Goal: Information Seeking & Learning: Learn about a topic

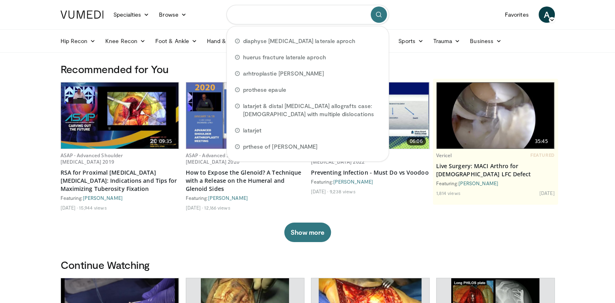
click at [295, 16] on input "Search topics, interventions" at bounding box center [308, 15] width 163 height 20
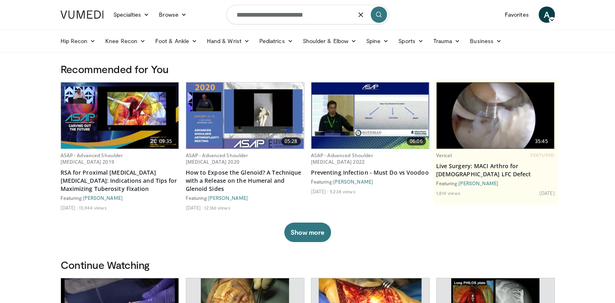
type input "**********"
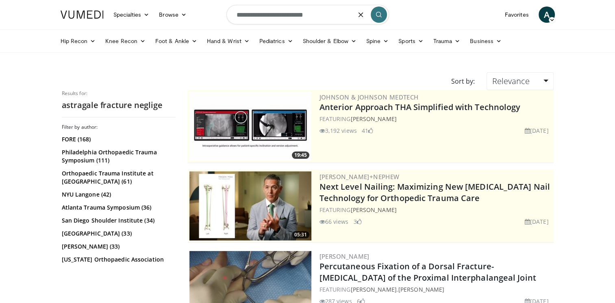
click at [265, 19] on input "**********" at bounding box center [308, 15] width 163 height 20
type input "**********"
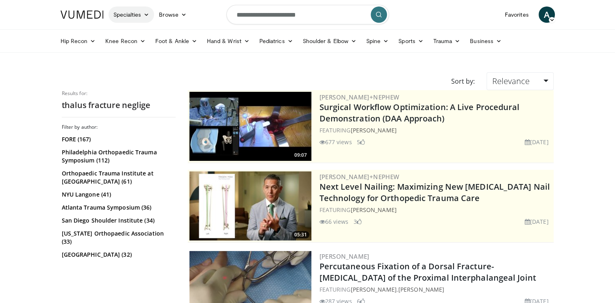
click at [135, 17] on link "Specialties" at bounding box center [132, 15] width 46 height 16
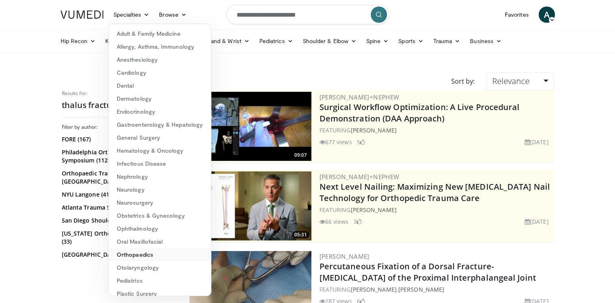
click at [127, 254] on link "Orthopaedics" at bounding box center [160, 255] width 102 height 13
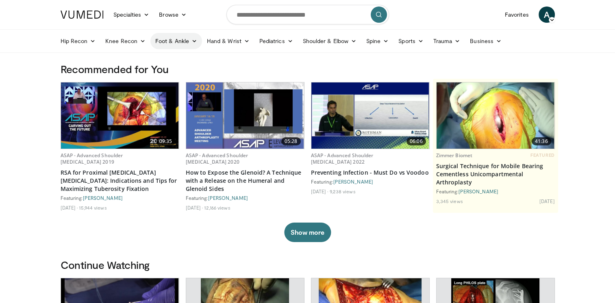
click at [187, 43] on link "Foot & Ankle" at bounding box center [176, 41] width 52 height 16
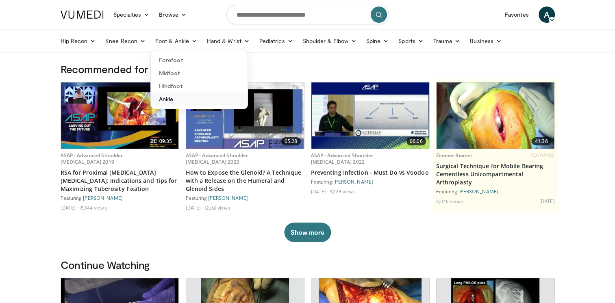
click at [181, 100] on link "Ankle" at bounding box center [199, 99] width 97 height 13
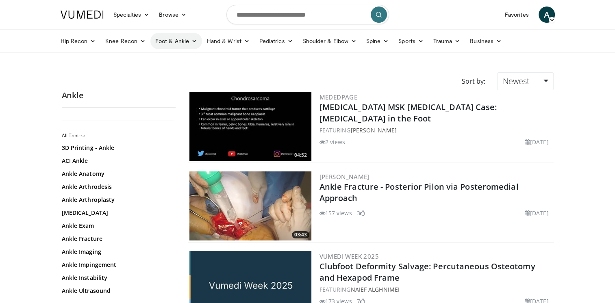
click at [187, 43] on link "Foot & Ankle" at bounding box center [176, 41] width 52 height 16
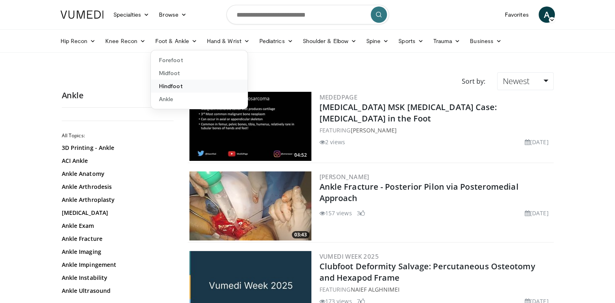
click at [187, 87] on link "Hindfoot" at bounding box center [199, 86] width 97 height 13
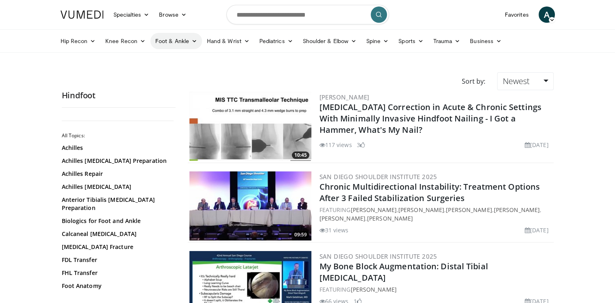
click at [167, 45] on link "Foot & Ankle" at bounding box center [176, 41] width 52 height 16
click at [183, 62] on link "Forefoot" at bounding box center [199, 60] width 97 height 13
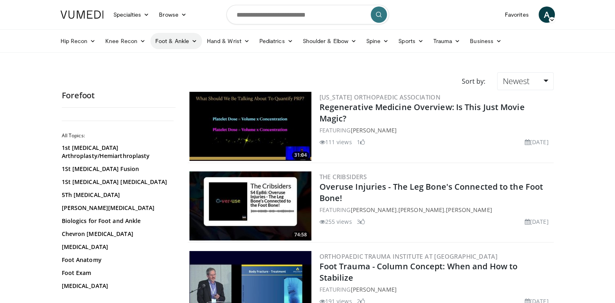
click at [183, 38] on link "Foot & Ankle" at bounding box center [176, 41] width 52 height 16
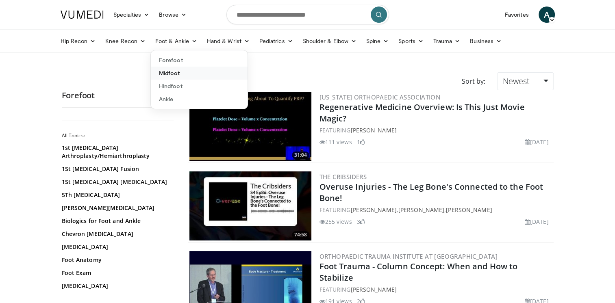
click at [184, 75] on link "Midfoot" at bounding box center [199, 73] width 97 height 13
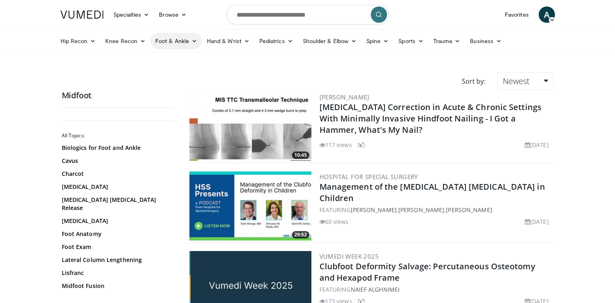
click at [185, 42] on link "Foot & Ankle" at bounding box center [176, 41] width 52 height 16
click at [179, 87] on link "Hindfoot" at bounding box center [199, 86] width 97 height 13
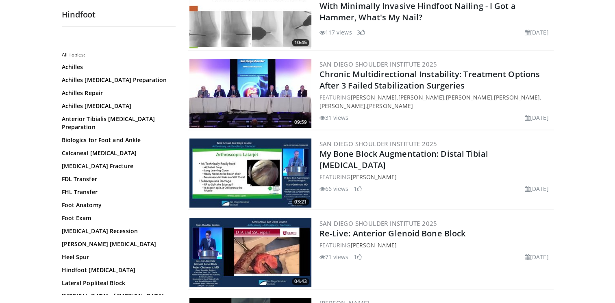
scroll to position [114, 0]
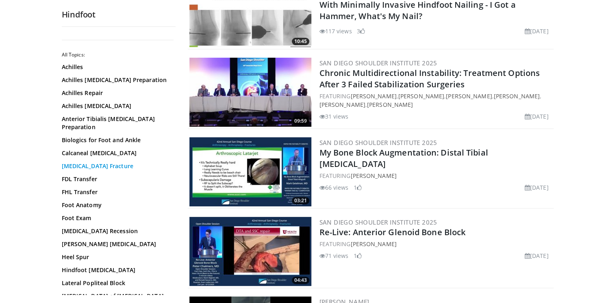
click at [96, 162] on link "[MEDICAL_DATA] Fracture" at bounding box center [117, 166] width 110 height 8
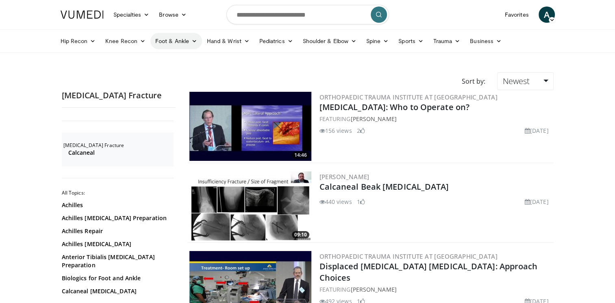
click at [164, 39] on link "Foot & Ankle" at bounding box center [176, 41] width 52 height 16
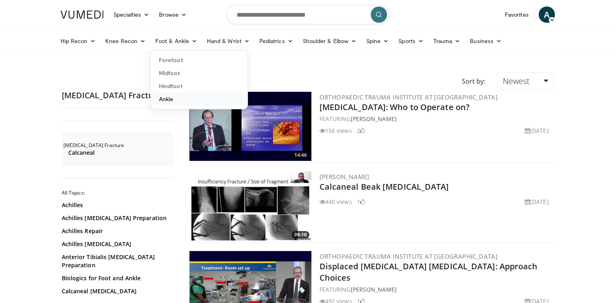
click at [181, 103] on link "Ankle" at bounding box center [199, 99] width 97 height 13
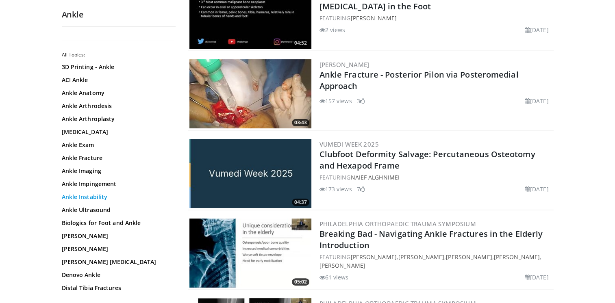
scroll to position [114, 0]
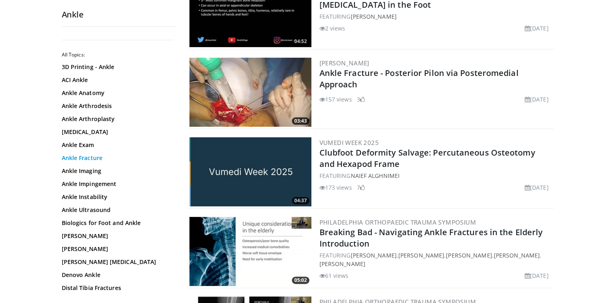
click at [94, 159] on link "Ankle Fracture" at bounding box center [117, 158] width 110 height 8
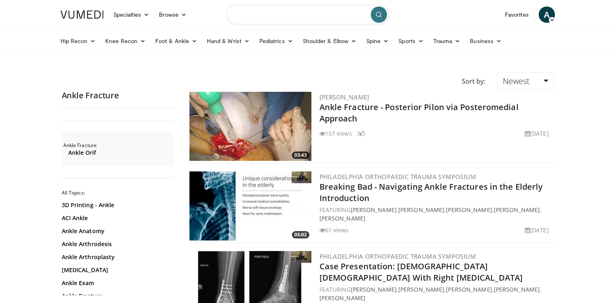
click at [278, 19] on input "Search topics, interventions" at bounding box center [308, 15] width 163 height 20
type input "*"
type input "**********"
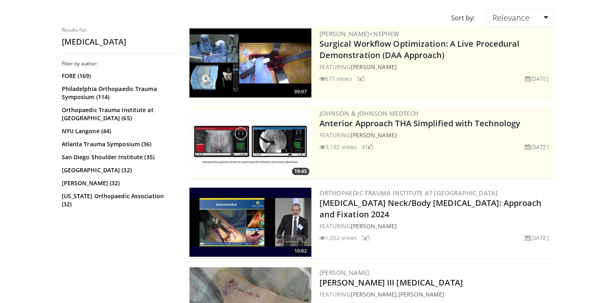
scroll to position [65, 0]
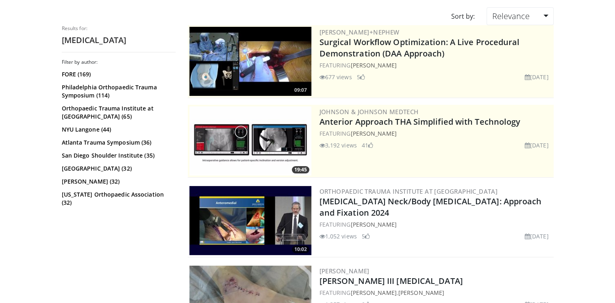
click at [257, 215] on img at bounding box center [251, 220] width 122 height 69
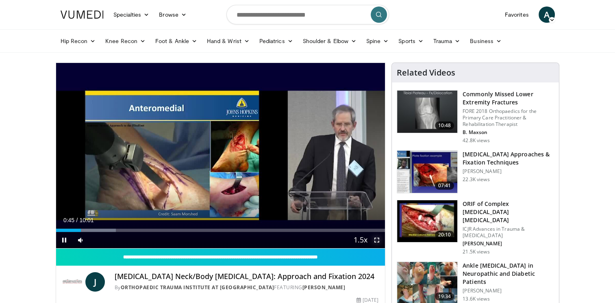
click at [376, 242] on span "Video Player" at bounding box center [377, 240] width 16 height 16
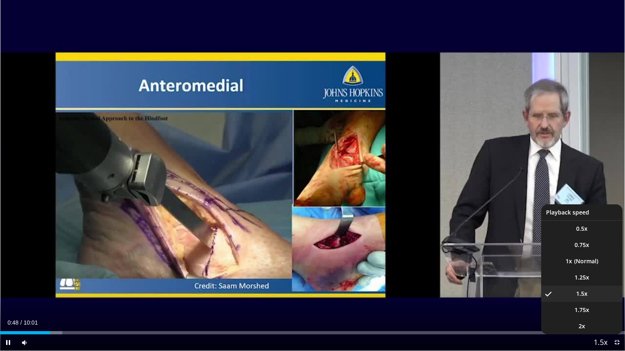
click at [601, 303] on span "Video Player" at bounding box center [600, 343] width 11 height 16
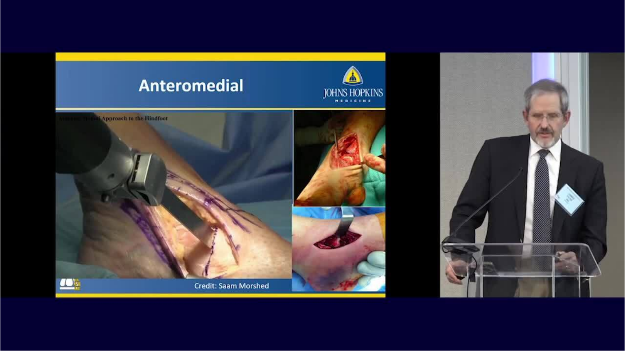
click at [574, 266] on video-js "**********" at bounding box center [312, 175] width 625 height 351
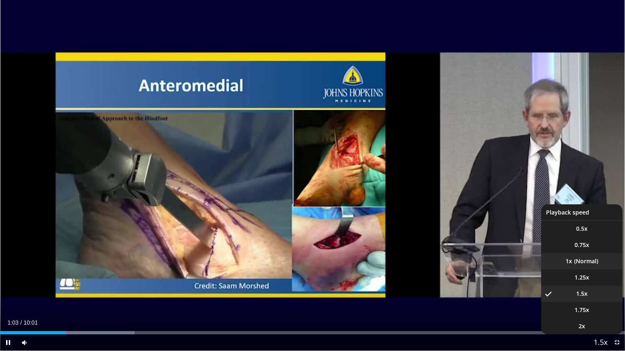
click at [563, 262] on li "1x" at bounding box center [581, 261] width 81 height 16
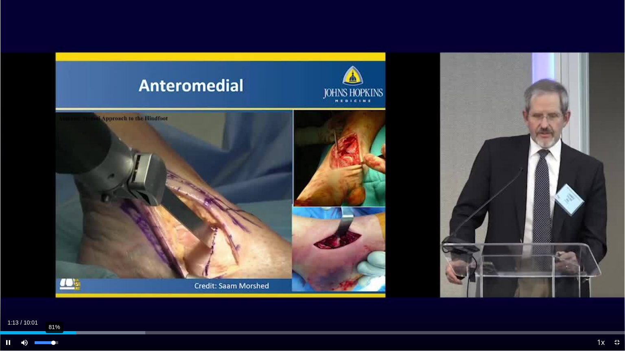
click at [53, 303] on div "81%" at bounding box center [46, 343] width 28 height 16
click at [617, 303] on span "Video Player" at bounding box center [616, 343] width 16 height 16
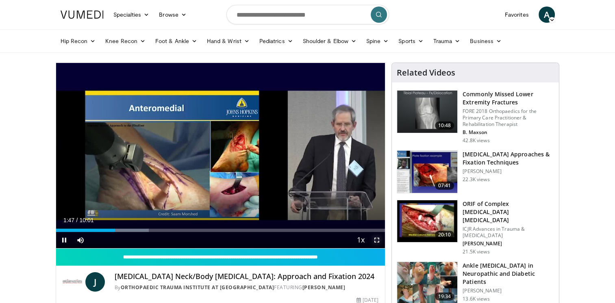
click at [374, 240] on span "Video Player" at bounding box center [377, 240] width 16 height 16
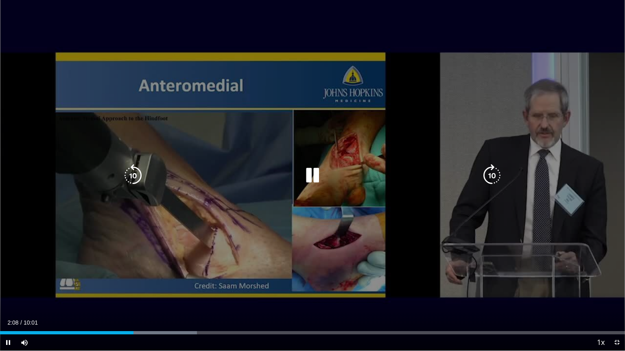
click at [226, 70] on div "10 seconds Tap to unmute" at bounding box center [312, 175] width 625 height 351
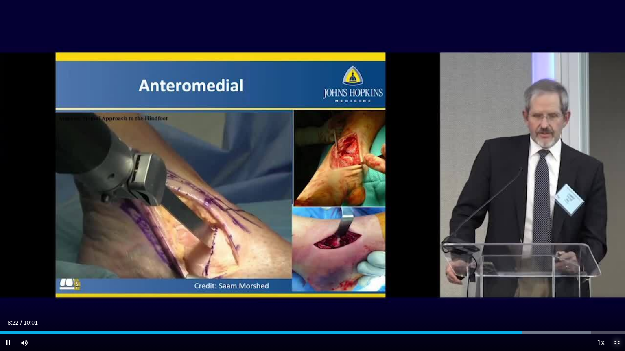
click at [621, 303] on span "Video Player" at bounding box center [616, 343] width 16 height 16
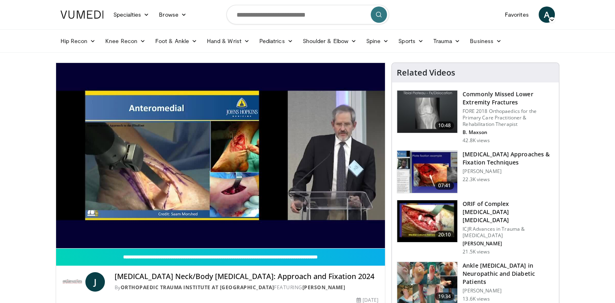
click at [434, 167] on img at bounding box center [427, 172] width 60 height 42
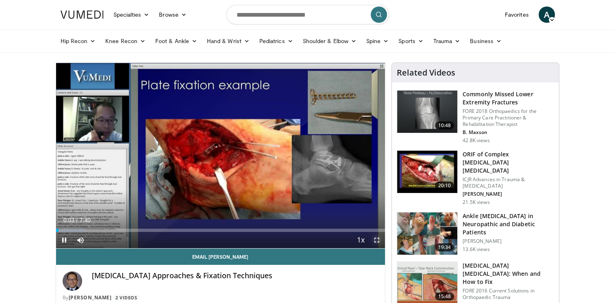
click at [376, 240] on span "Video Player" at bounding box center [377, 240] width 16 height 16
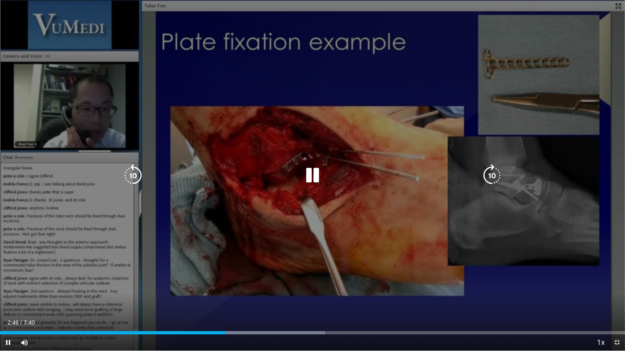
click at [407, 133] on div "10 seconds Tap to unmute" at bounding box center [312, 175] width 625 height 351
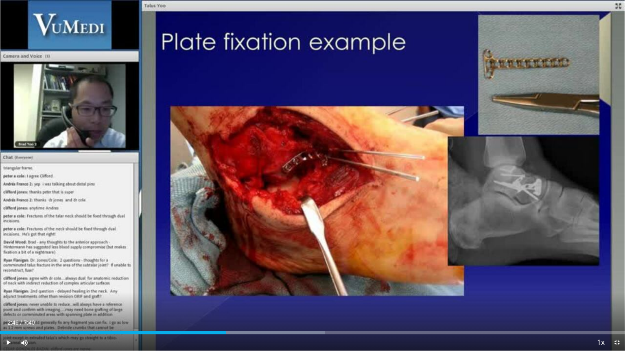
click at [316, 177] on div "10 seconds Tap to unmute" at bounding box center [312, 175] width 625 height 351
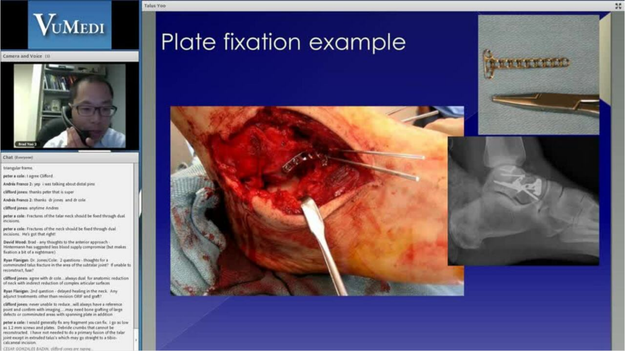
click at [316, 177] on div "10 seconds Tap to unmute" at bounding box center [312, 175] width 625 height 351
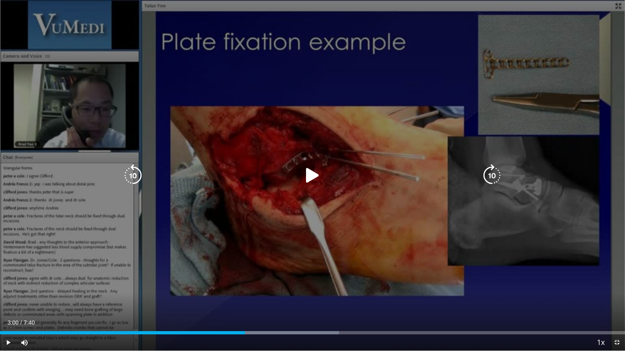
click at [317, 179] on icon "Video Player" at bounding box center [312, 175] width 23 height 23
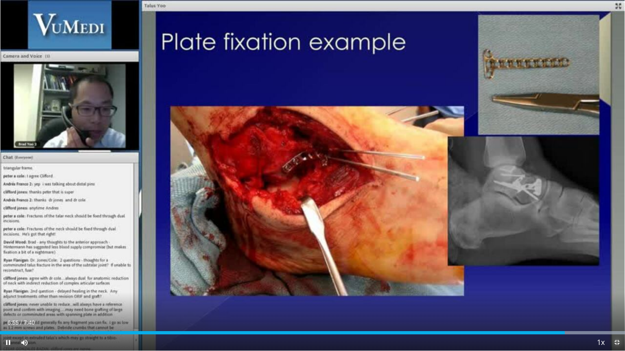
click at [615, 303] on span "Video Player" at bounding box center [616, 343] width 16 height 16
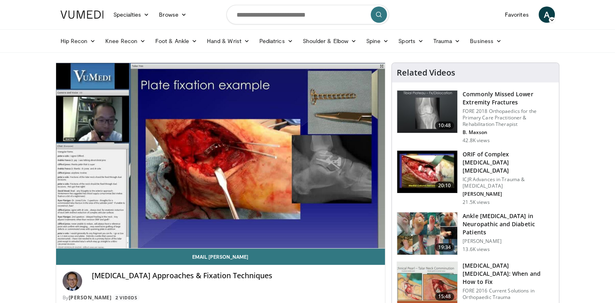
click at [422, 173] on img at bounding box center [427, 172] width 60 height 42
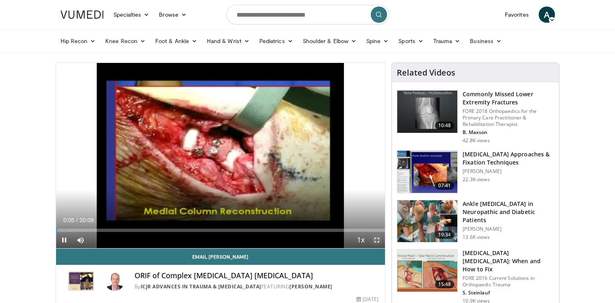
click at [376, 241] on span "Video Player" at bounding box center [377, 240] width 16 height 16
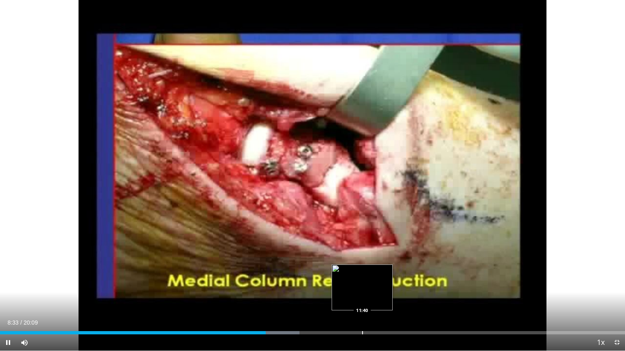
click at [362, 303] on div "Progress Bar" at bounding box center [362, 332] width 1 height 3
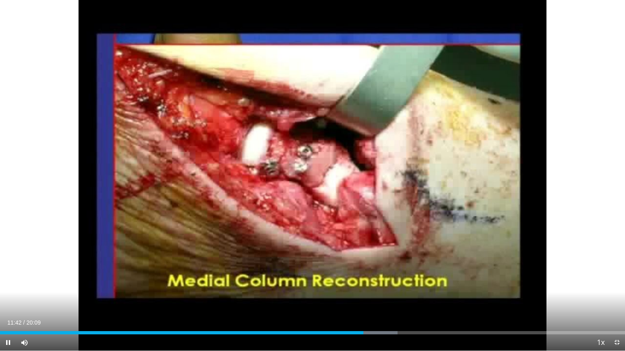
click at [407, 303] on div "Current Time 11:42 / Duration 20:09 Pause Skip Backward Skip Forward Mute Loade…" at bounding box center [312, 343] width 625 height 16
click at [392, 303] on div "Current Time 11:45 / Duration 20:09 Pause Skip Backward Skip Forward Mute Loade…" at bounding box center [312, 343] width 625 height 16
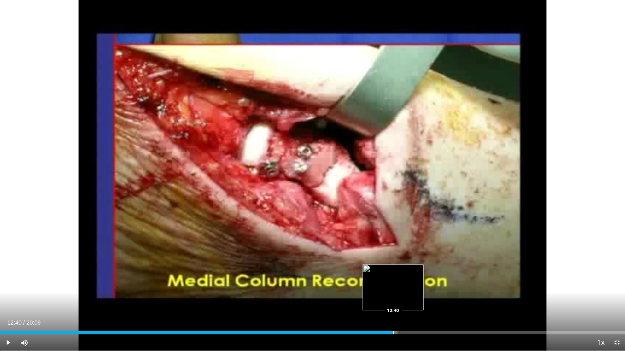
click at [392, 303] on div "Loaded : 63.58% 12:40 12:40" at bounding box center [312, 331] width 625 height 8
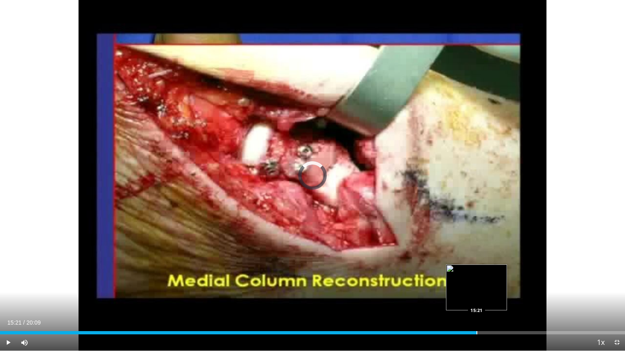
click at [476, 303] on div "Loaded : 64.51% 12:42 15:21" at bounding box center [312, 331] width 625 height 8
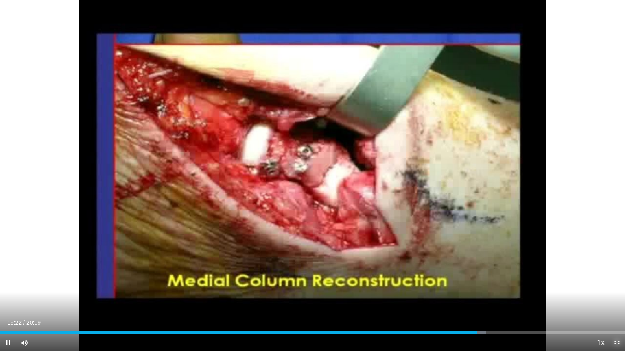
click at [615, 303] on span "Video Player" at bounding box center [616, 343] width 16 height 16
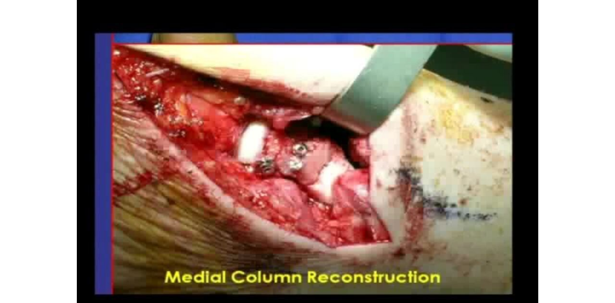
scroll to position [49, 0]
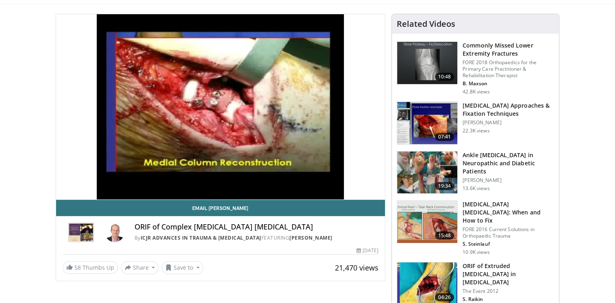
click at [419, 223] on img at bounding box center [427, 222] width 60 height 42
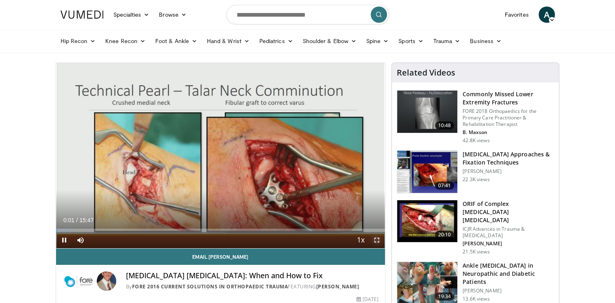
click at [378, 242] on span "Video Player" at bounding box center [377, 240] width 16 height 16
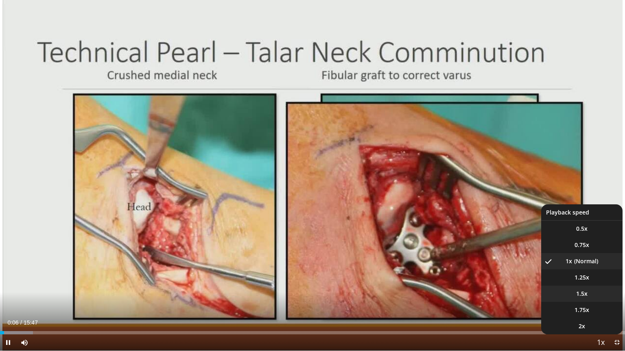
click at [584, 296] on span "1.5x" at bounding box center [581, 294] width 11 height 8
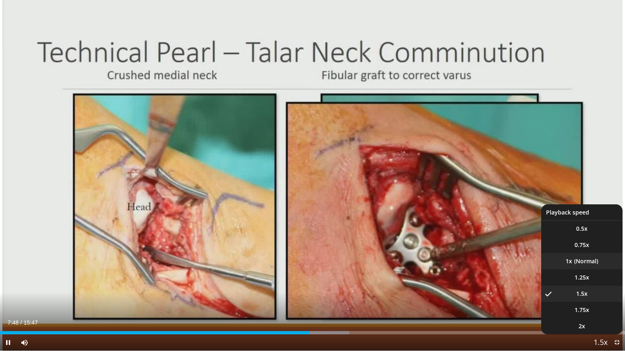
click at [589, 265] on li "1x" at bounding box center [581, 261] width 81 height 16
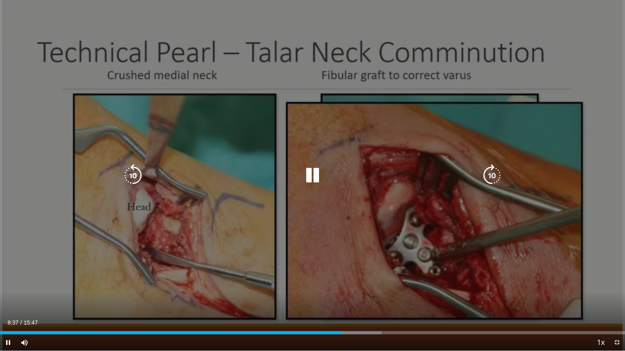
click at [310, 175] on icon "Video Player" at bounding box center [312, 175] width 23 height 23
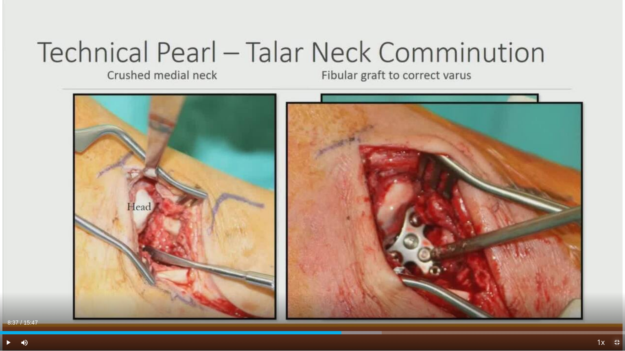
click at [615, 303] on span "Video Player" at bounding box center [616, 343] width 16 height 16
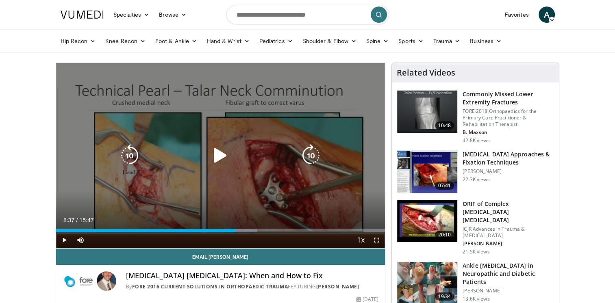
click at [211, 155] on icon "Video Player" at bounding box center [220, 155] width 23 height 23
click at [221, 156] on icon "Video Player" at bounding box center [220, 155] width 23 height 23
click at [223, 154] on icon "Video Player" at bounding box center [220, 155] width 23 height 23
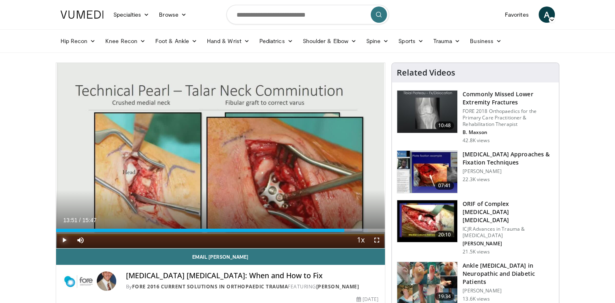
click at [59, 238] on span "Video Player" at bounding box center [64, 240] width 16 height 16
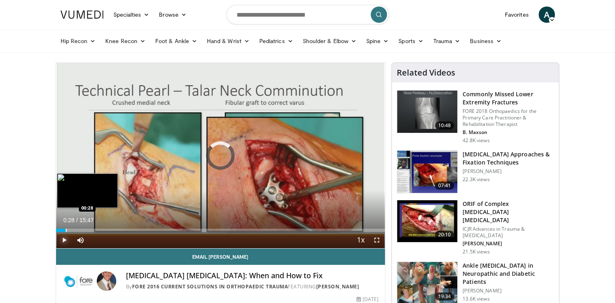
click at [66, 229] on div "Progress Bar" at bounding box center [66, 230] width 1 height 3
click at [74, 227] on div "Loaded : 10.53% 00:51 00:51" at bounding box center [220, 229] width 329 height 8
click at [80, 229] on div "Progress Bar" at bounding box center [80, 230] width 1 height 3
click at [89, 229] on div "Progress Bar" at bounding box center [89, 230] width 1 height 3
click at [85, 230] on div "Progress Bar" at bounding box center [85, 230] width 1 height 3
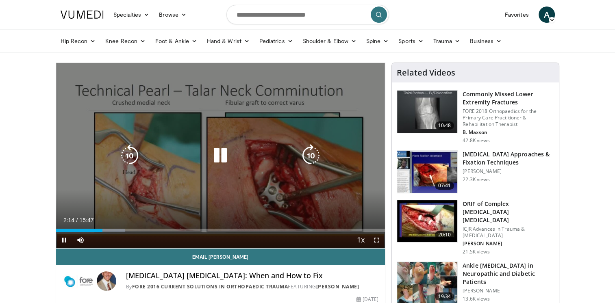
click at [223, 158] on icon "Video Player" at bounding box center [220, 155] width 23 height 23
